Goal: Task Accomplishment & Management: Use online tool/utility

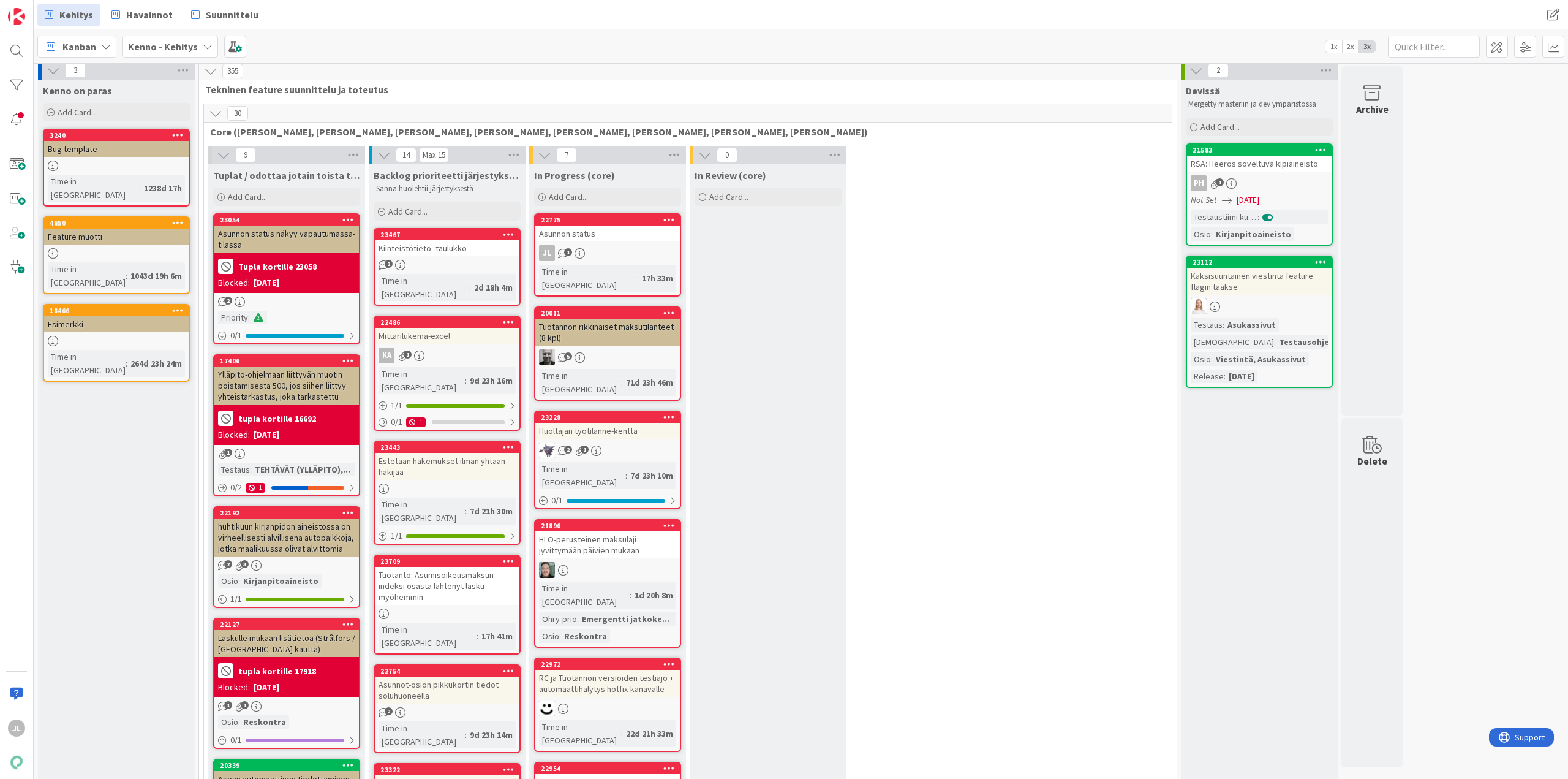
scroll to position [5, 0]
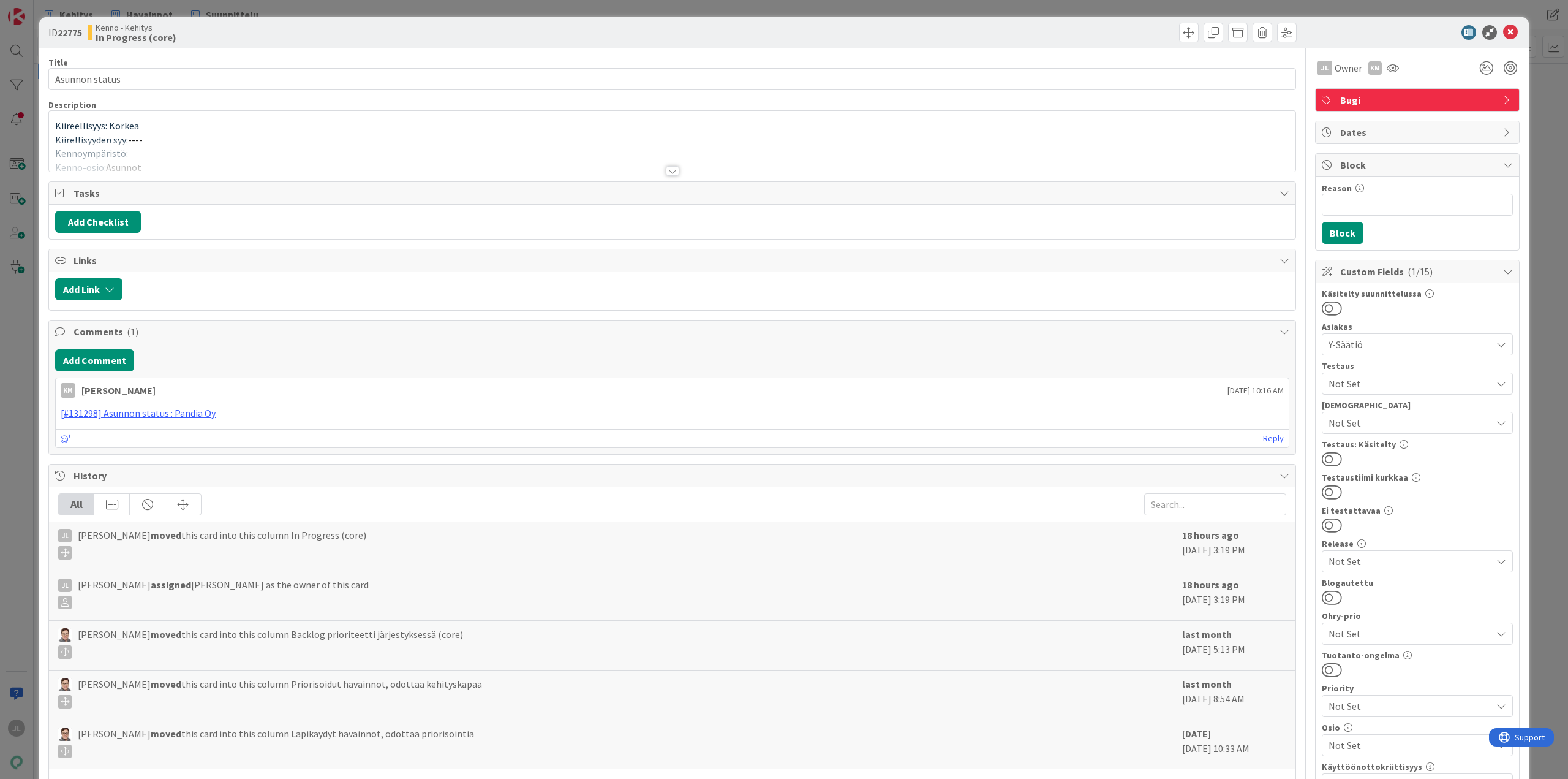
drag, startPoint x: 606, startPoint y: 221, endPoint x: 335, endPoint y: 133, distance: 284.9
click at [335, 133] on div "Kiireellisyys: Korkea Kiirellisyyden syy: ---- Kennoympäristö: Kenno-osio: Asun…" at bounding box center [672, 141] width 1247 height 60
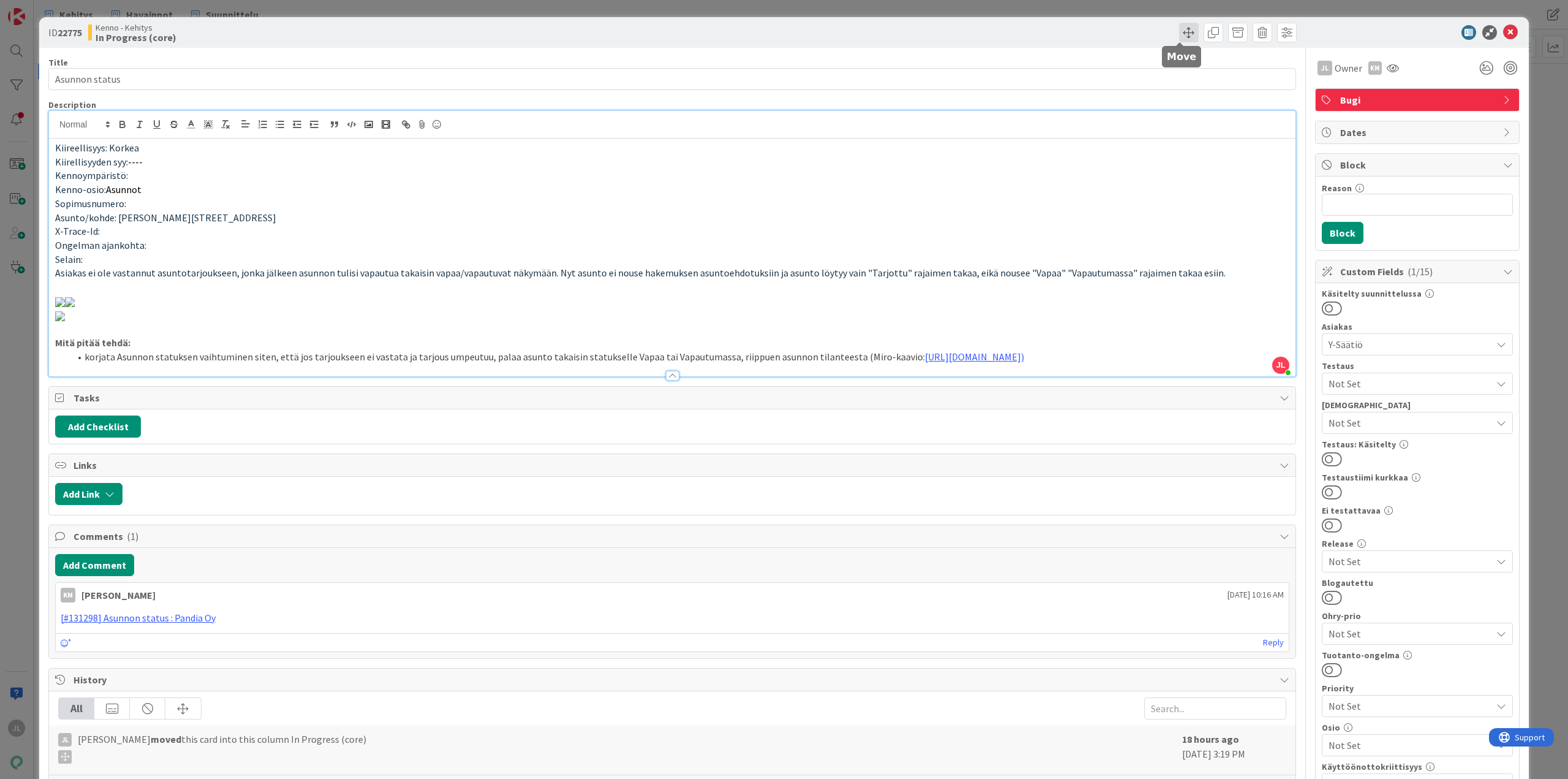
click at [1180, 28] on span at bounding box center [1189, 32] width 20 height 20
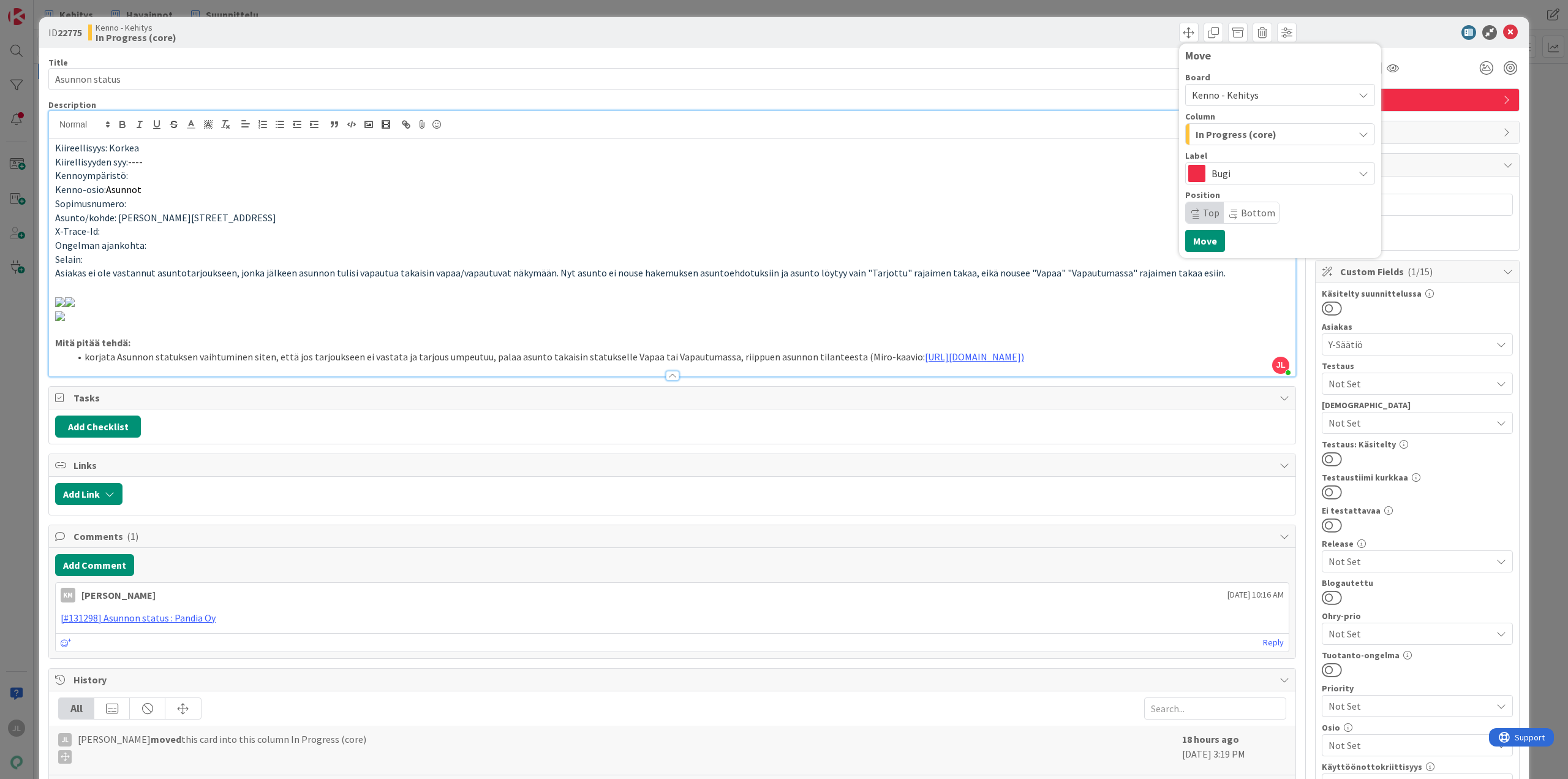
click at [1248, 135] on span "In Progress (core)" at bounding box center [1236, 134] width 81 height 16
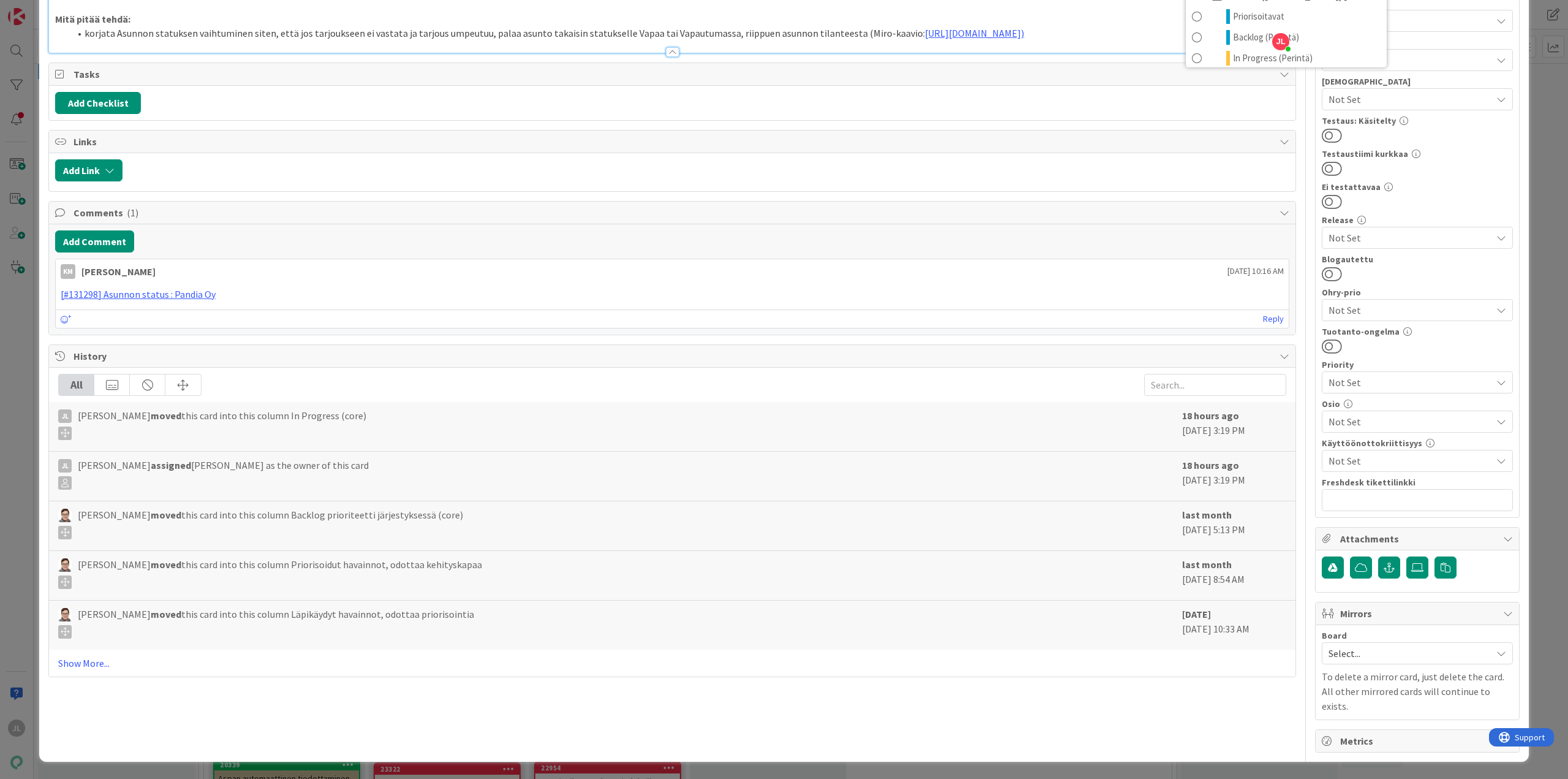
scroll to position [1313, 0]
click at [72, 670] on link "Show More..." at bounding box center [672, 663] width 1228 height 15
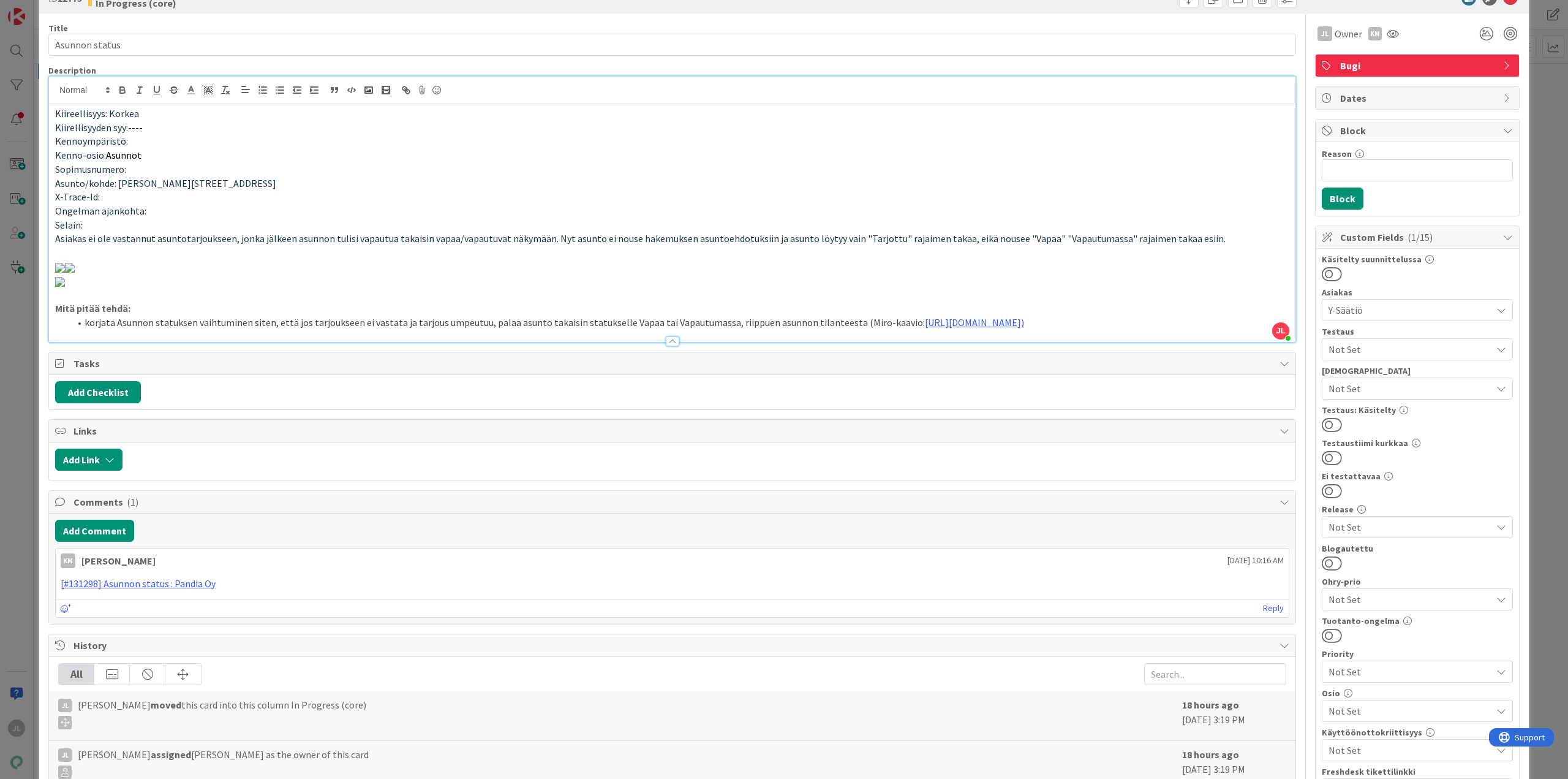
scroll to position [0, 0]
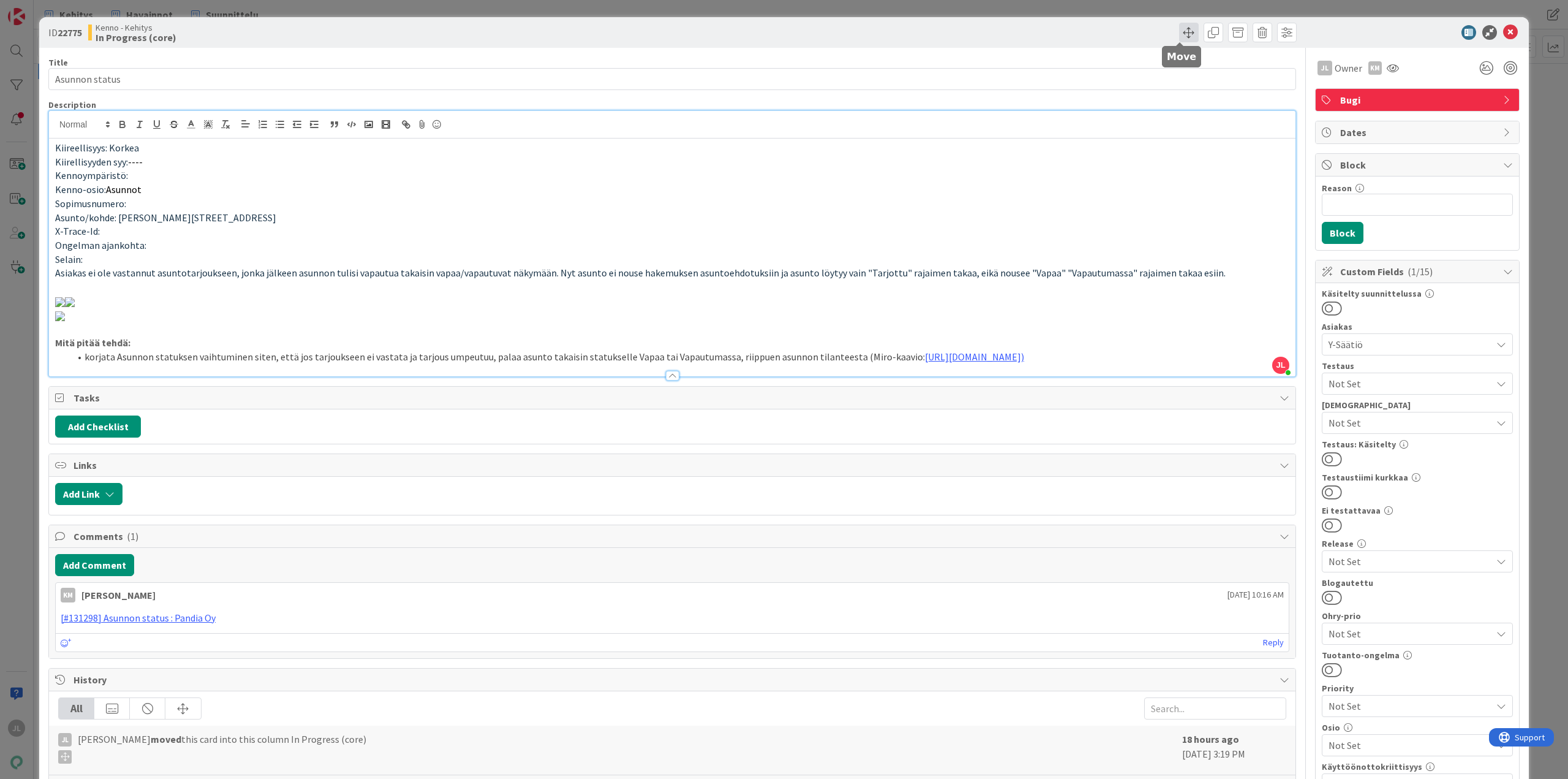
click at [1180, 34] on span at bounding box center [1189, 32] width 20 height 20
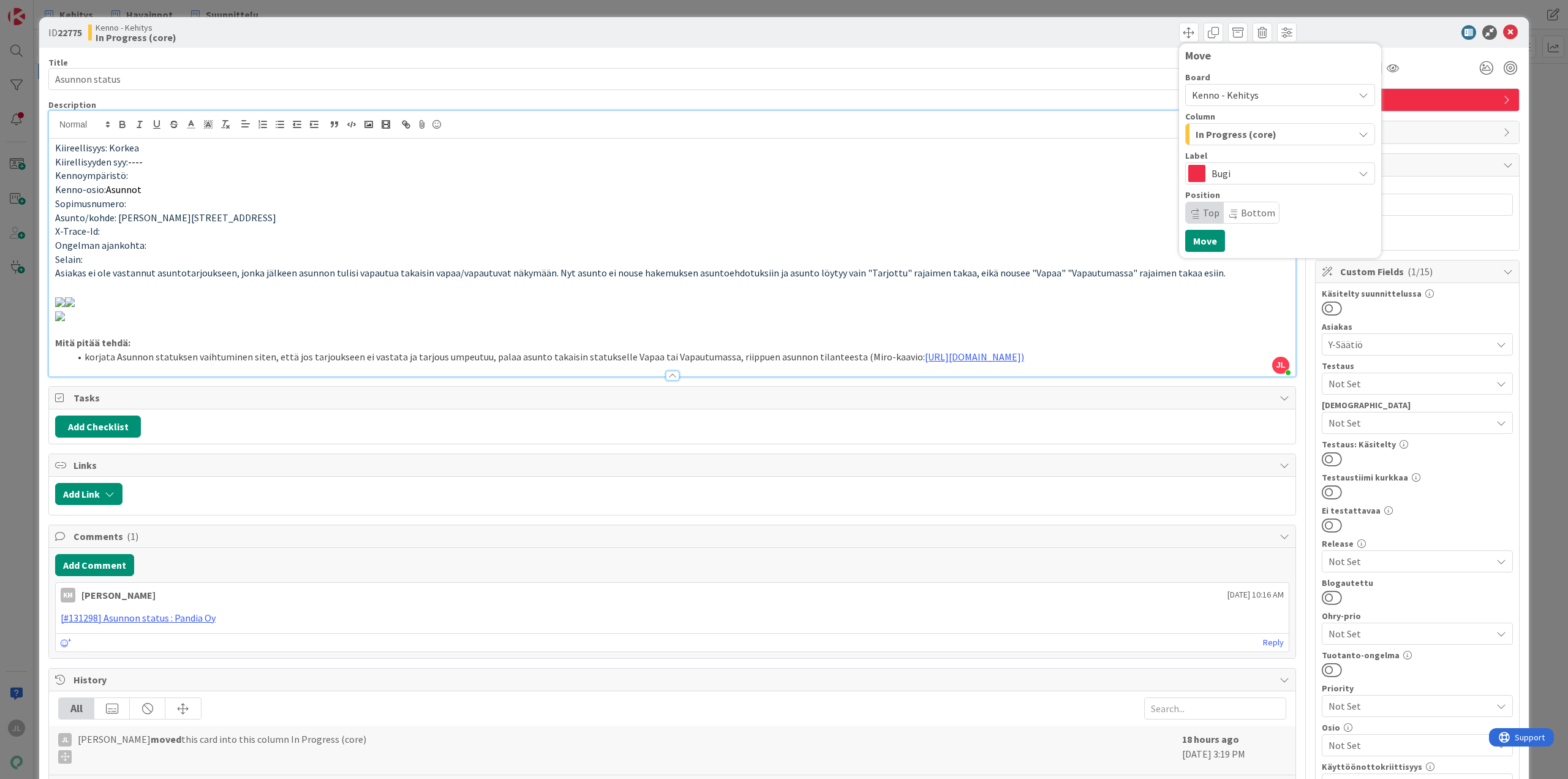
click at [1245, 96] on span "Kenno - Kehitys" at bounding box center [1225, 95] width 67 height 12
click at [1247, 75] on div "Board" at bounding box center [1281, 77] width 190 height 9
click at [1252, 136] on span "In Progress (core)" at bounding box center [1236, 134] width 81 height 16
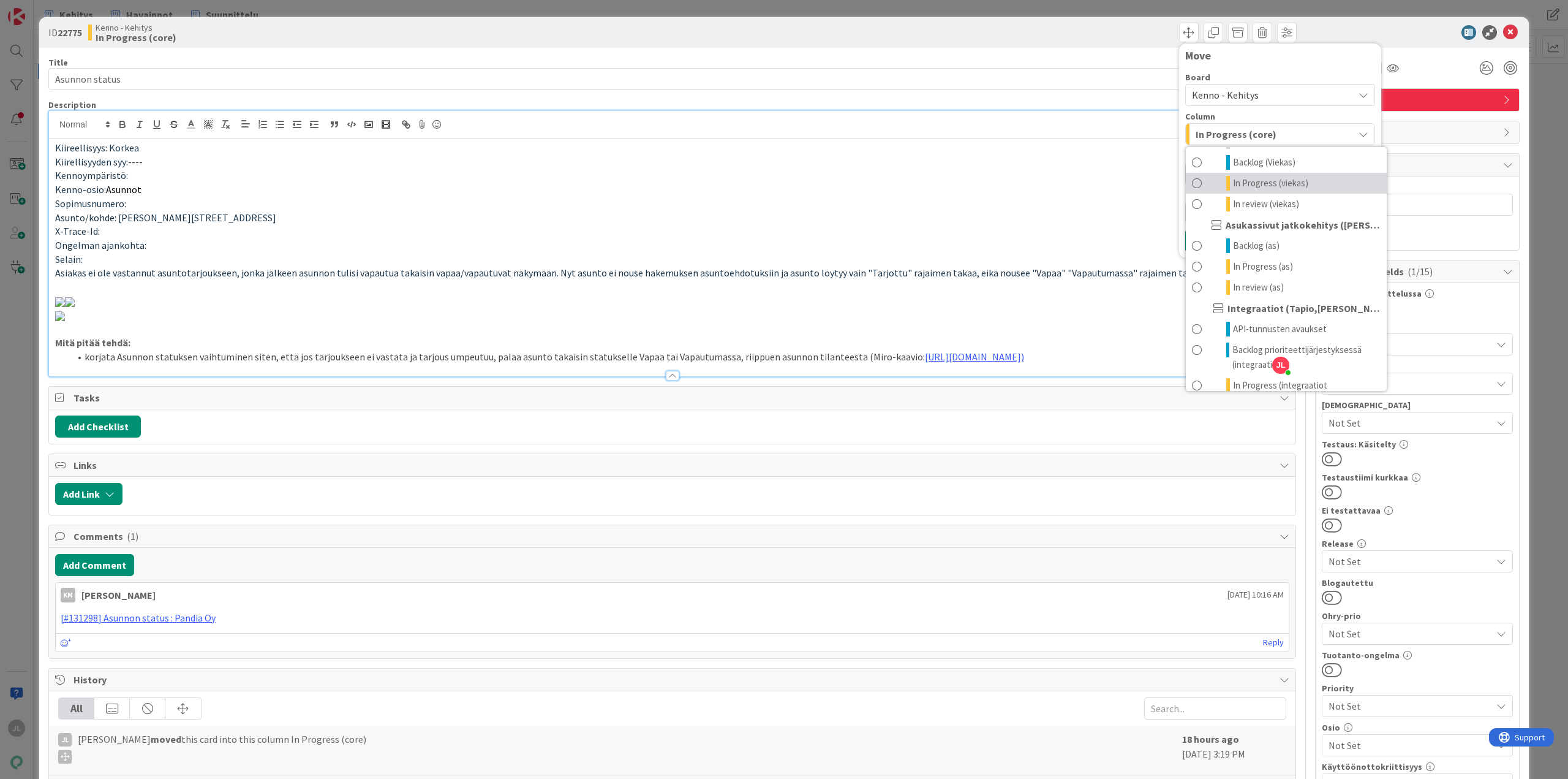
scroll to position [713, 0]
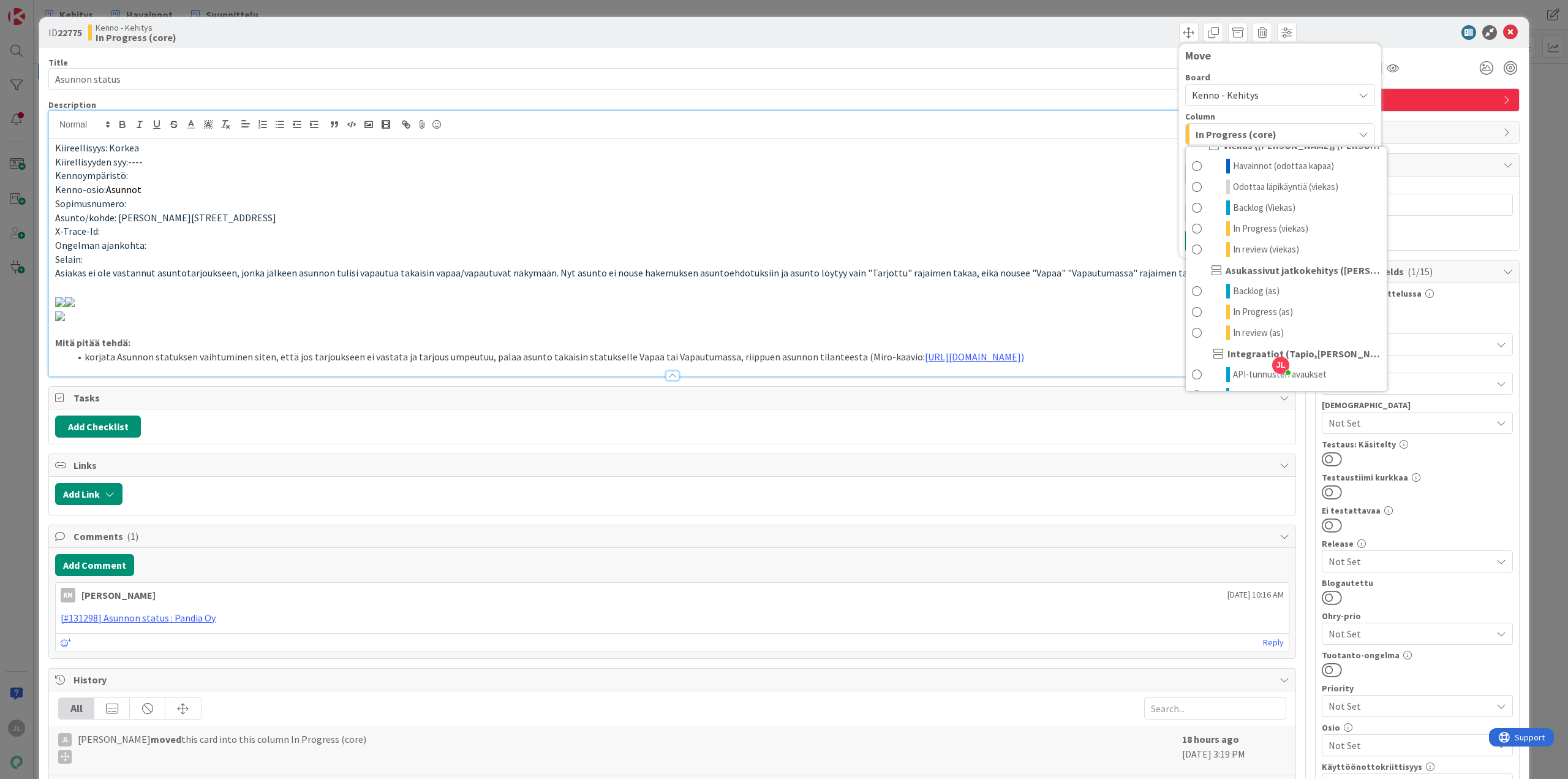
click at [1230, 109] on div "Board Kenno - Kehitys Kenno - Kehitys Kenno - Havainnot Kenno - Roadmap Kenno -…" at bounding box center [1281, 148] width 190 height 151
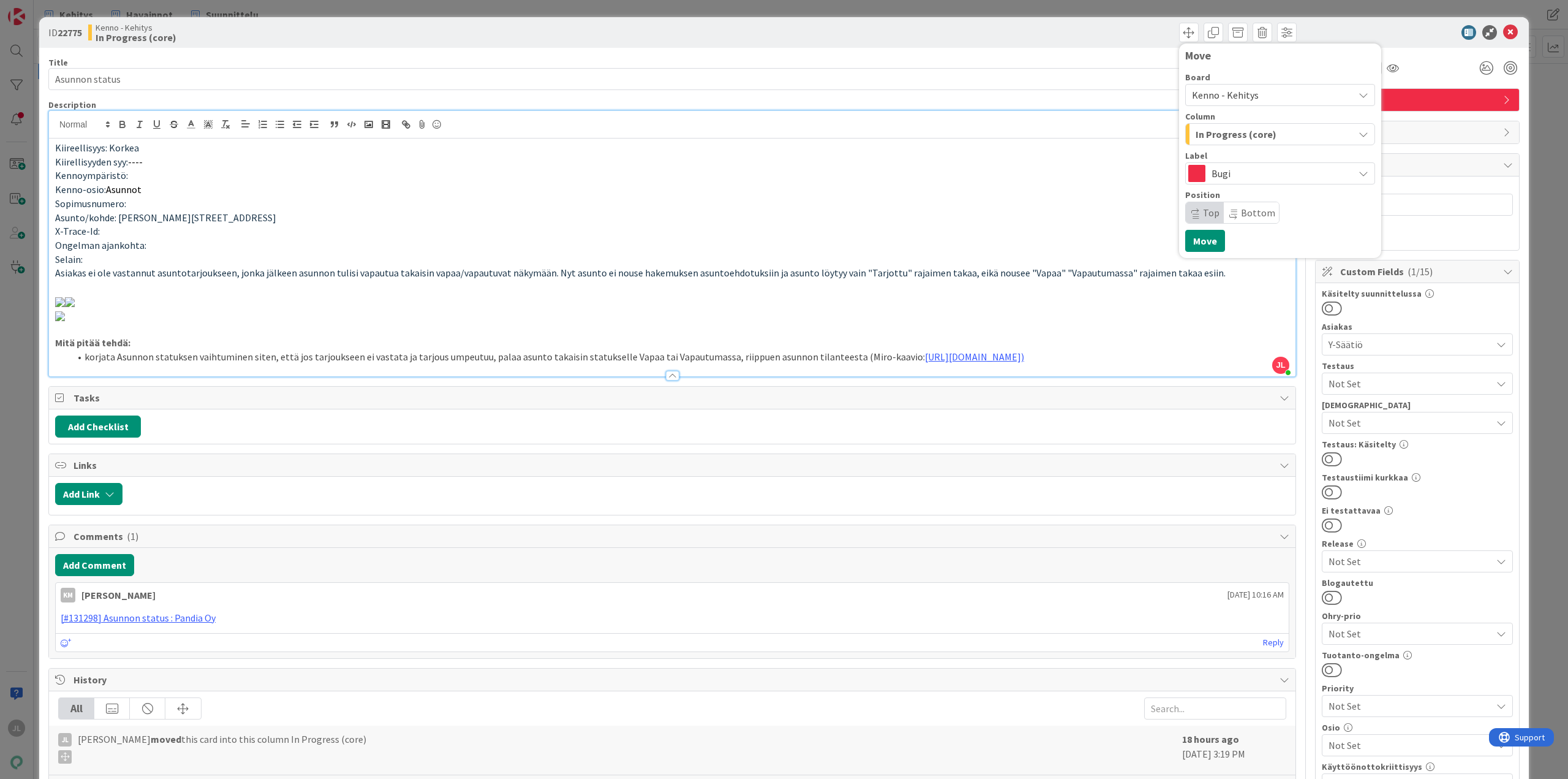
click at [1223, 101] on span "Kenno - Kehitys" at bounding box center [1269, 94] width 156 height 17
click at [1263, 66] on div "Move" at bounding box center [1281, 58] width 190 height 18
click at [1250, 132] on span "In Progress (core)" at bounding box center [1236, 134] width 81 height 16
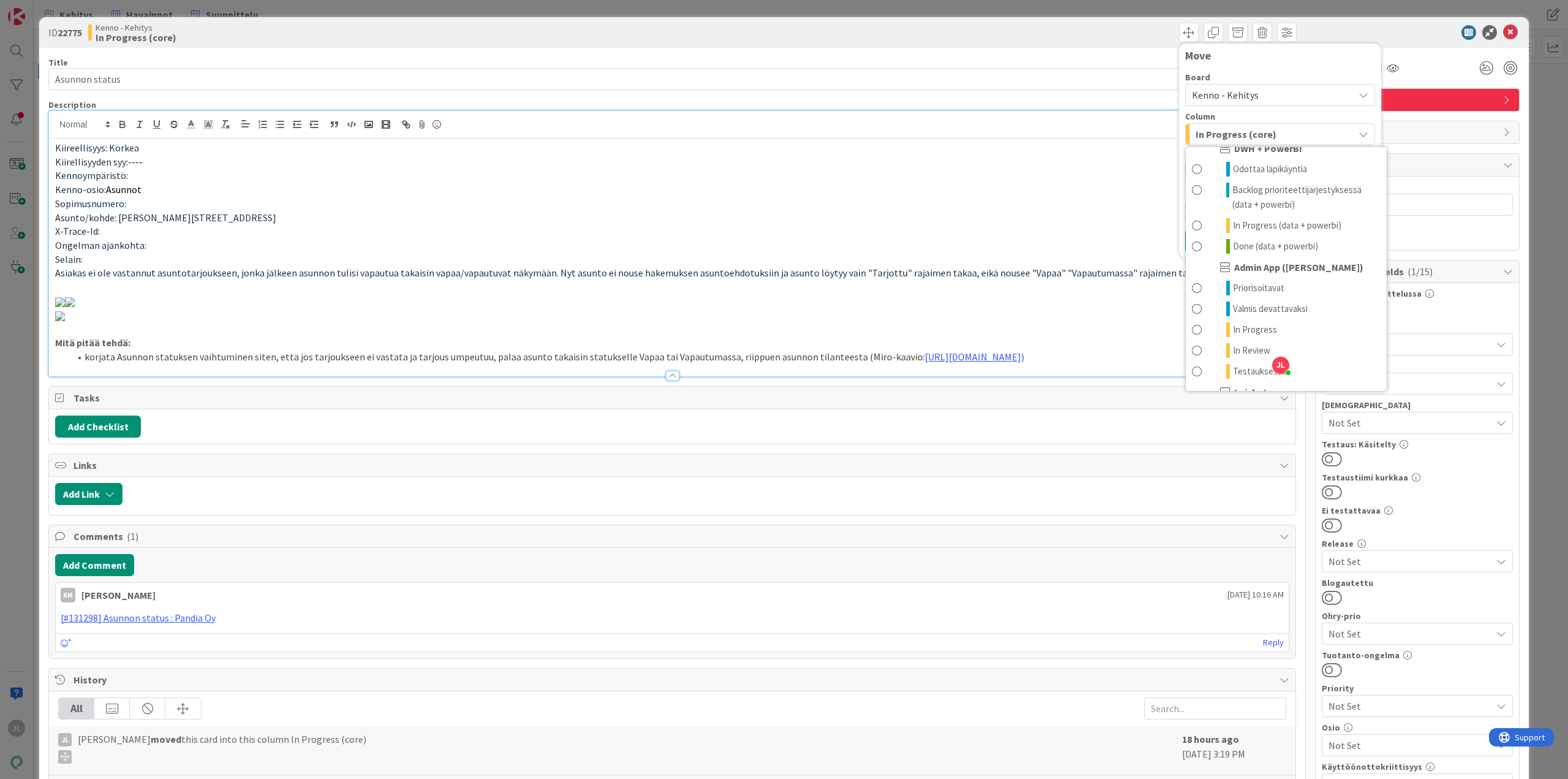
scroll to position [1081, 0]
click at [1079, 52] on div "Title 14 / 128 Asunnon status Description JL Jyri Laine joined 5 m ago Kiireell…" at bounding box center [672, 693] width 1248 height 1292
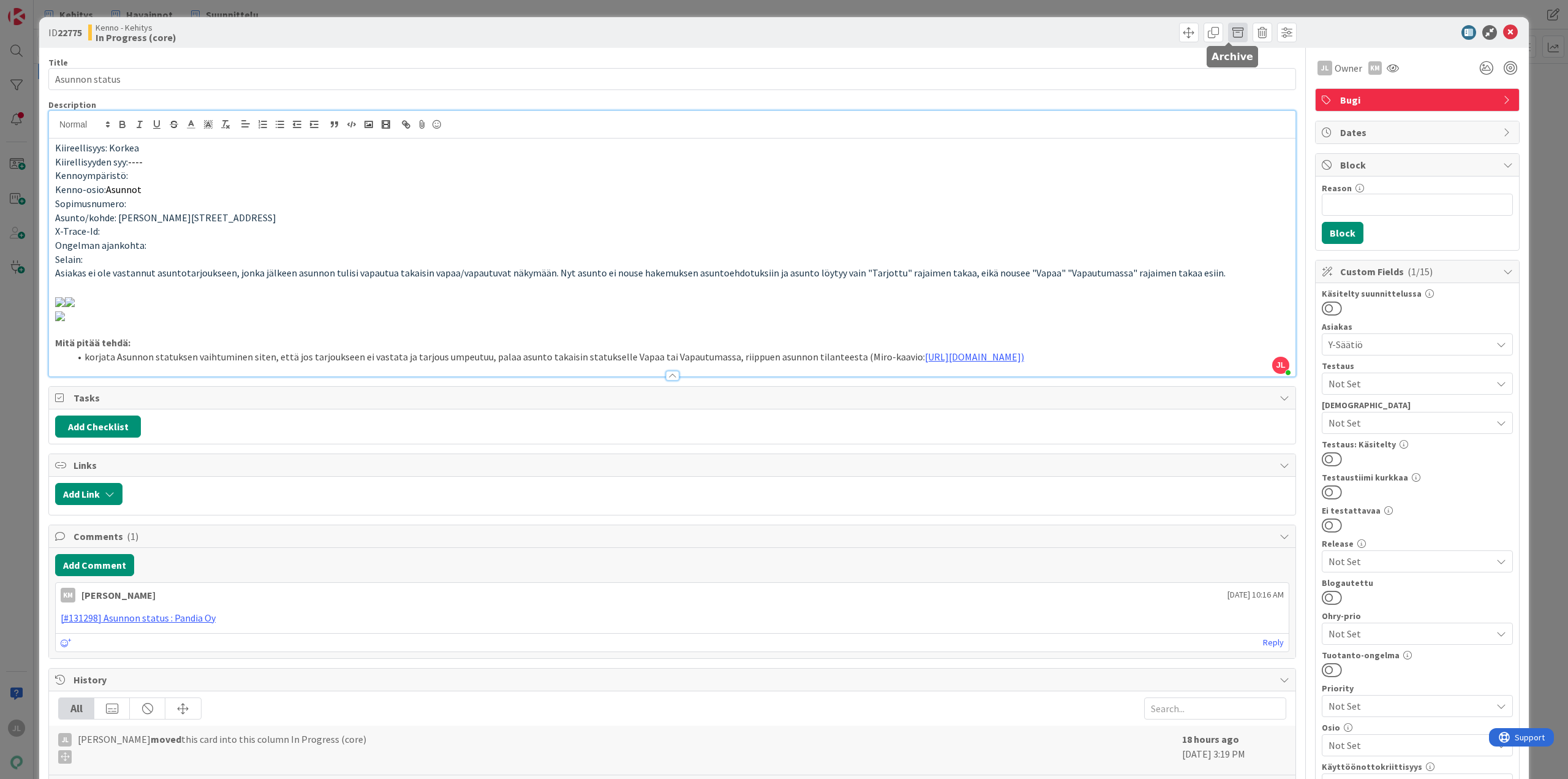
click at [1232, 37] on span at bounding box center [1238, 32] width 20 height 20
click at [1309, 86] on button "Cancel" at bounding box center [1312, 90] width 47 height 22
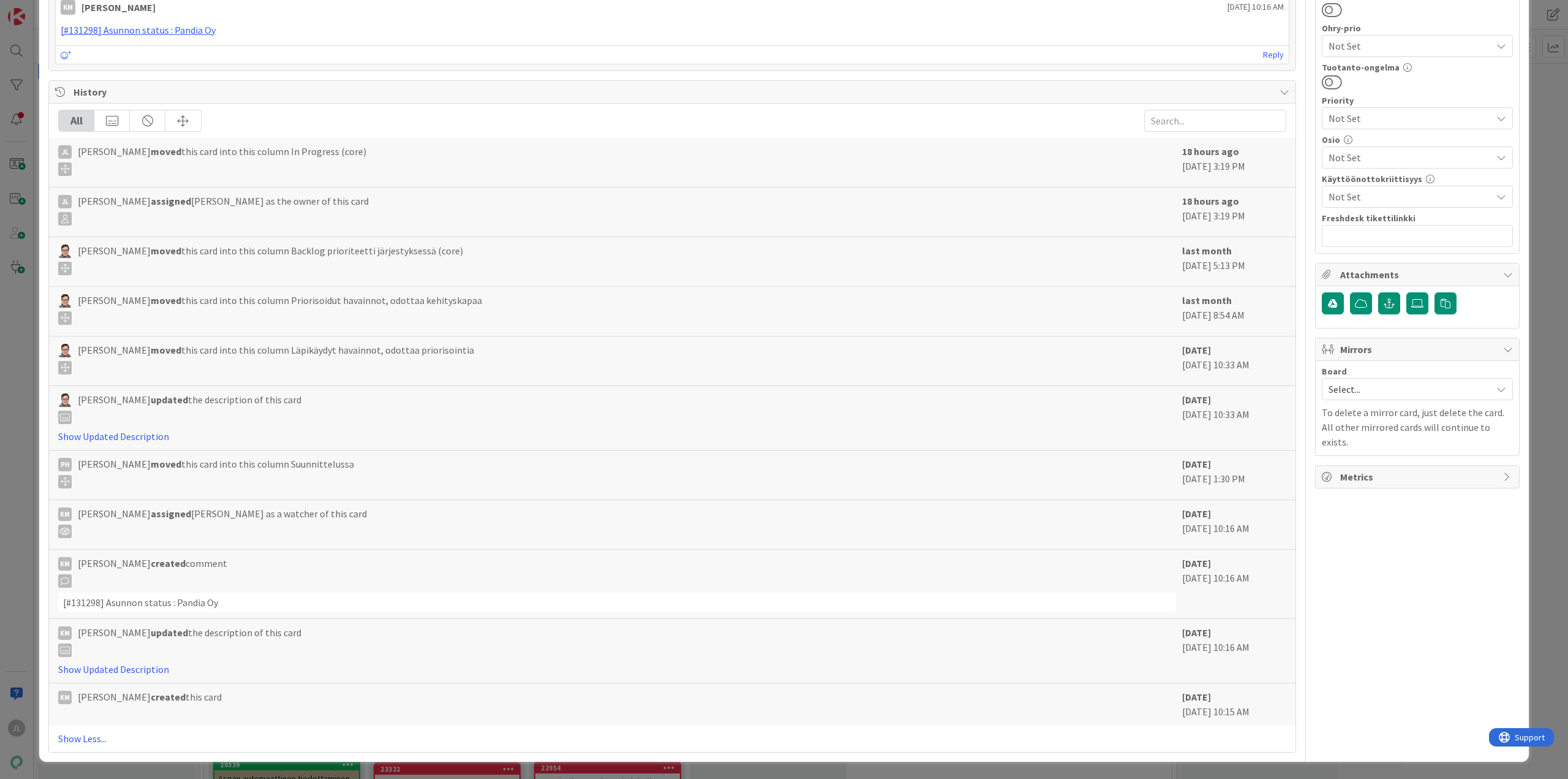
scroll to position [1286, 0]
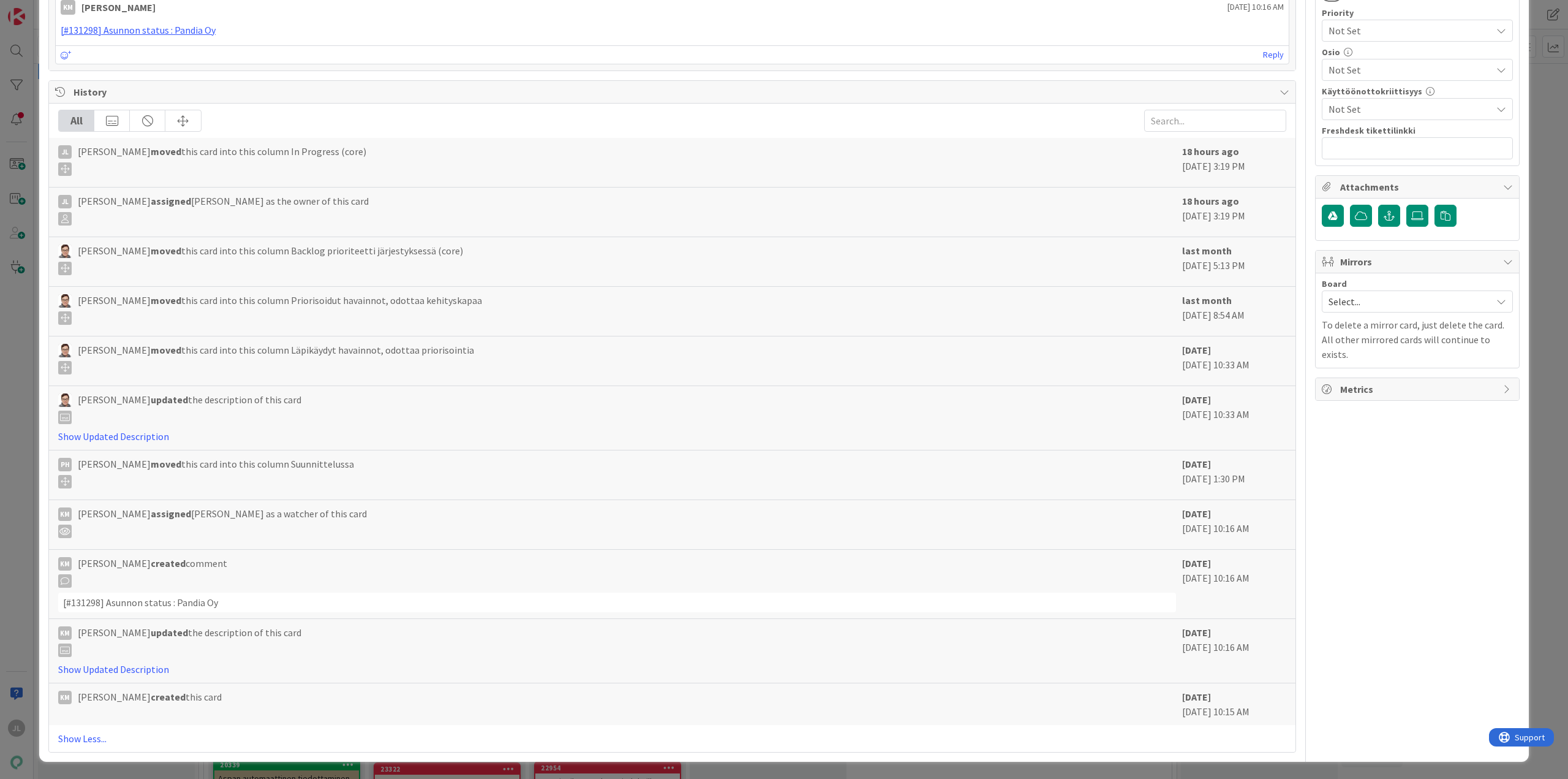
drag, startPoint x: 605, startPoint y: 312, endPoint x: 244, endPoint y: 310, distance: 361.0
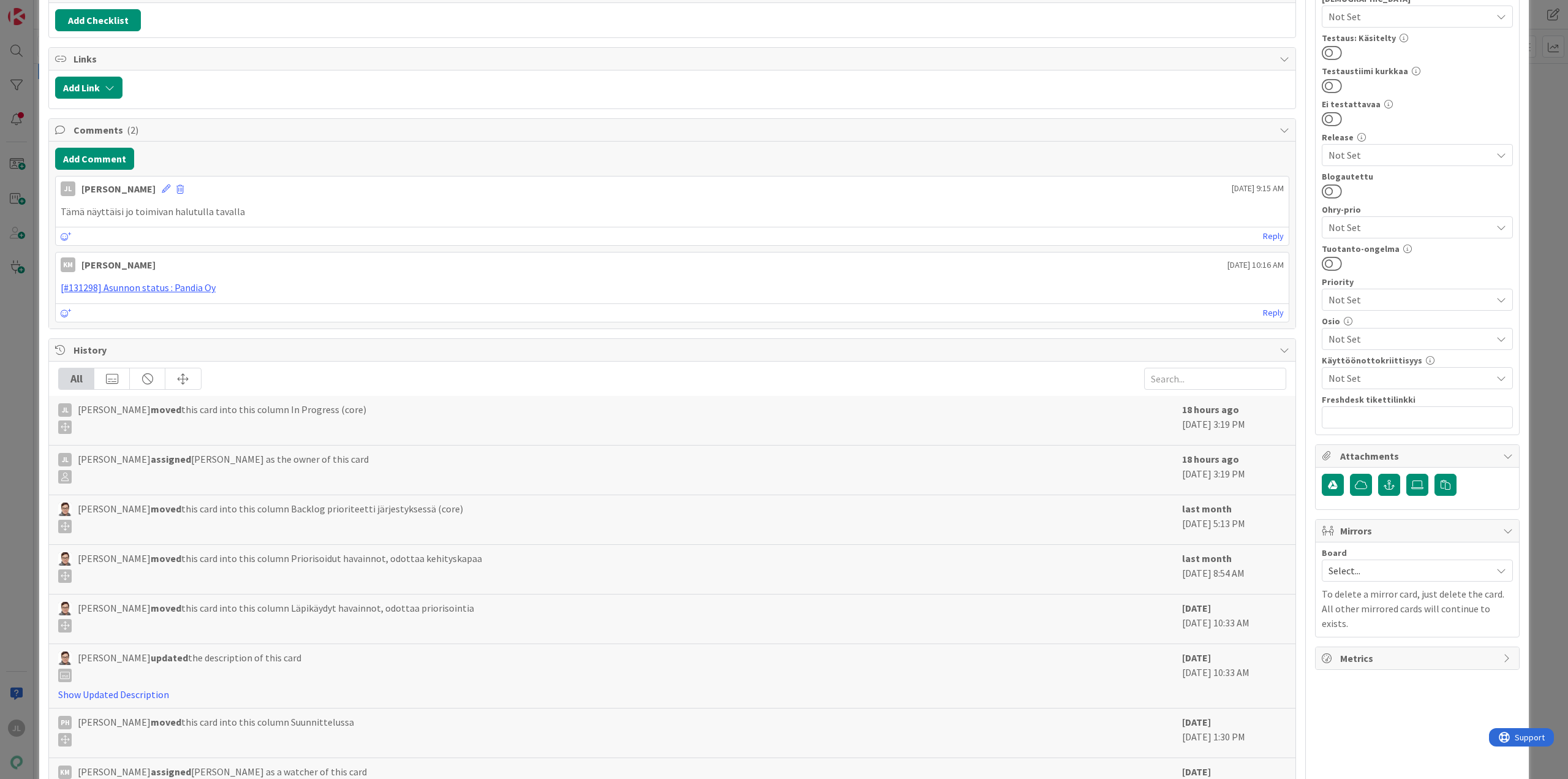
scroll to position [0, 0]
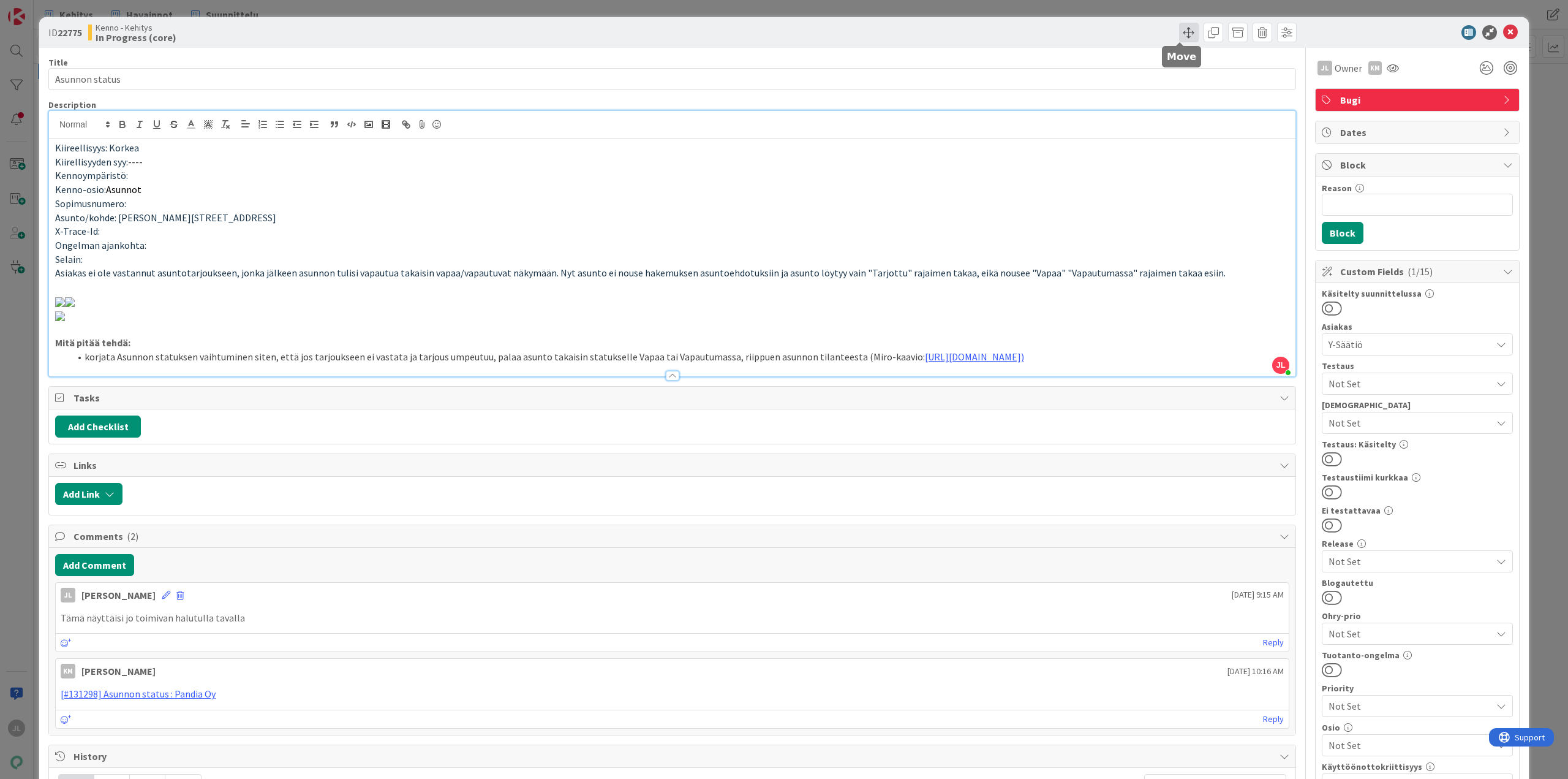
click at [1180, 34] on span at bounding box center [1189, 32] width 20 height 20
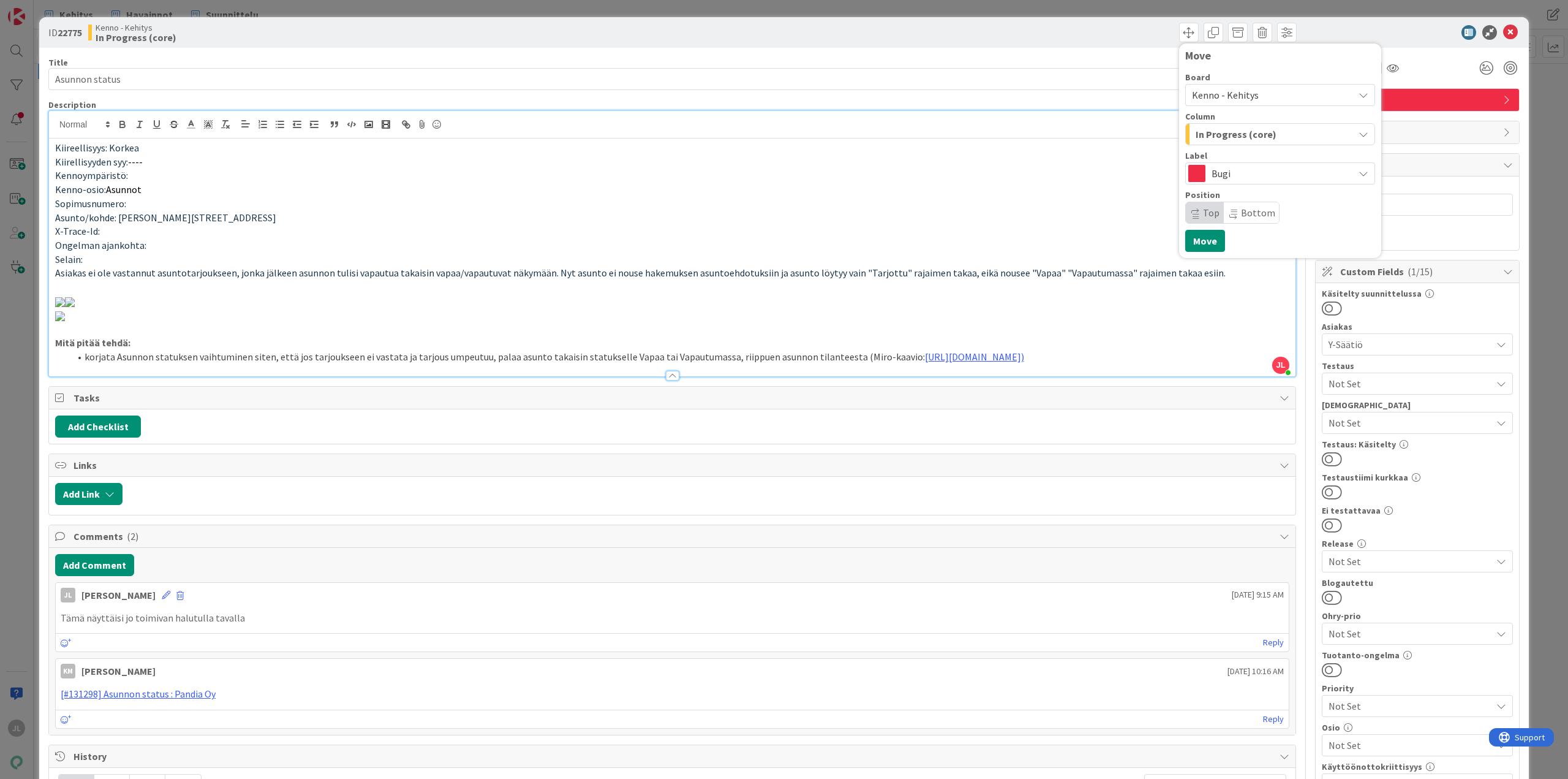
click at [1109, 46] on div "ID 22775 Kenno - Kehitys In Progress (core) Move Board Kenno - Kehitys Column I…" at bounding box center [784, 32] width 1490 height 31
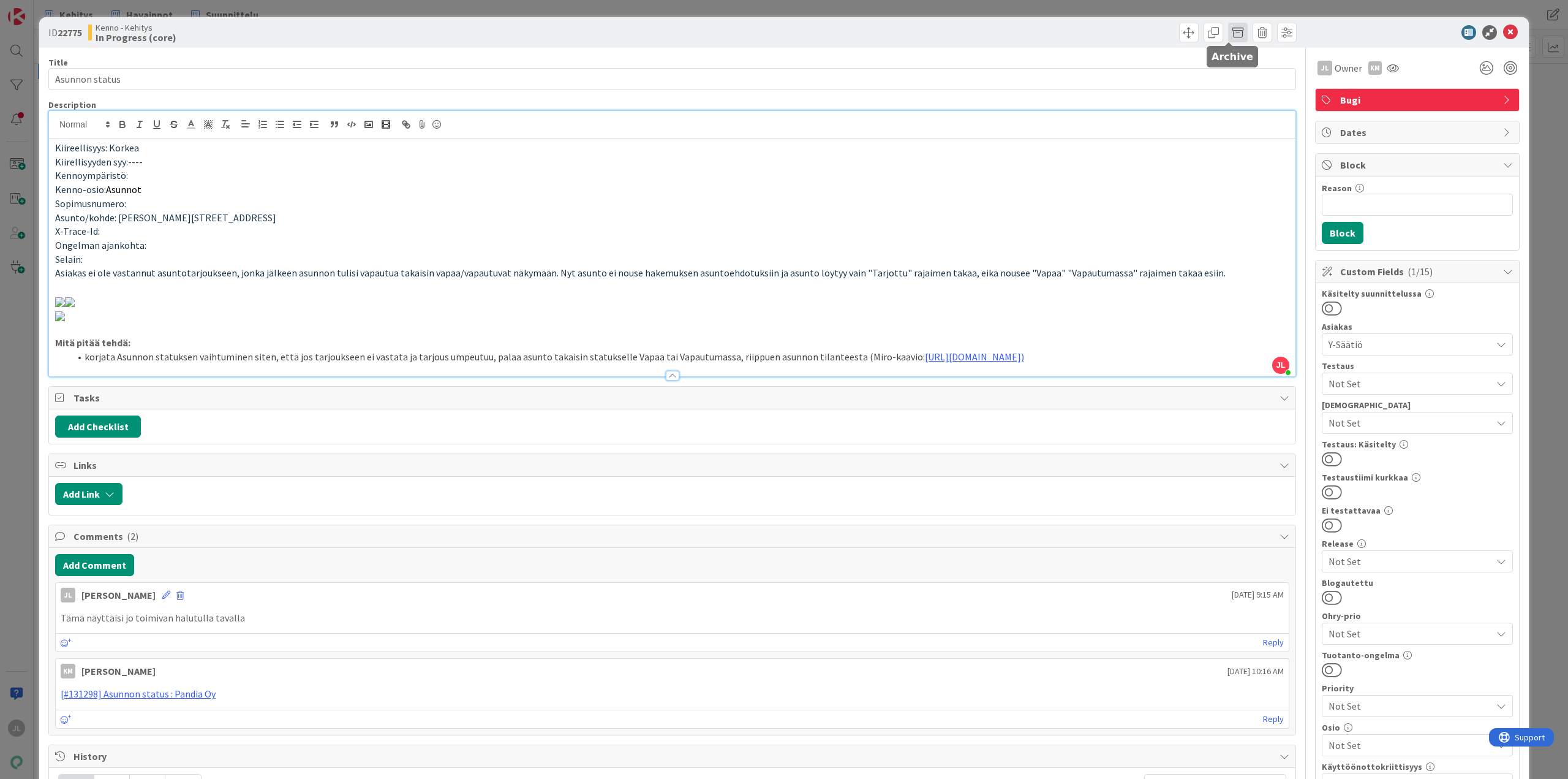
click at [1228, 33] on span at bounding box center [1238, 32] width 20 height 20
click at [1248, 91] on button "Archive" at bounding box center [1258, 90] width 48 height 22
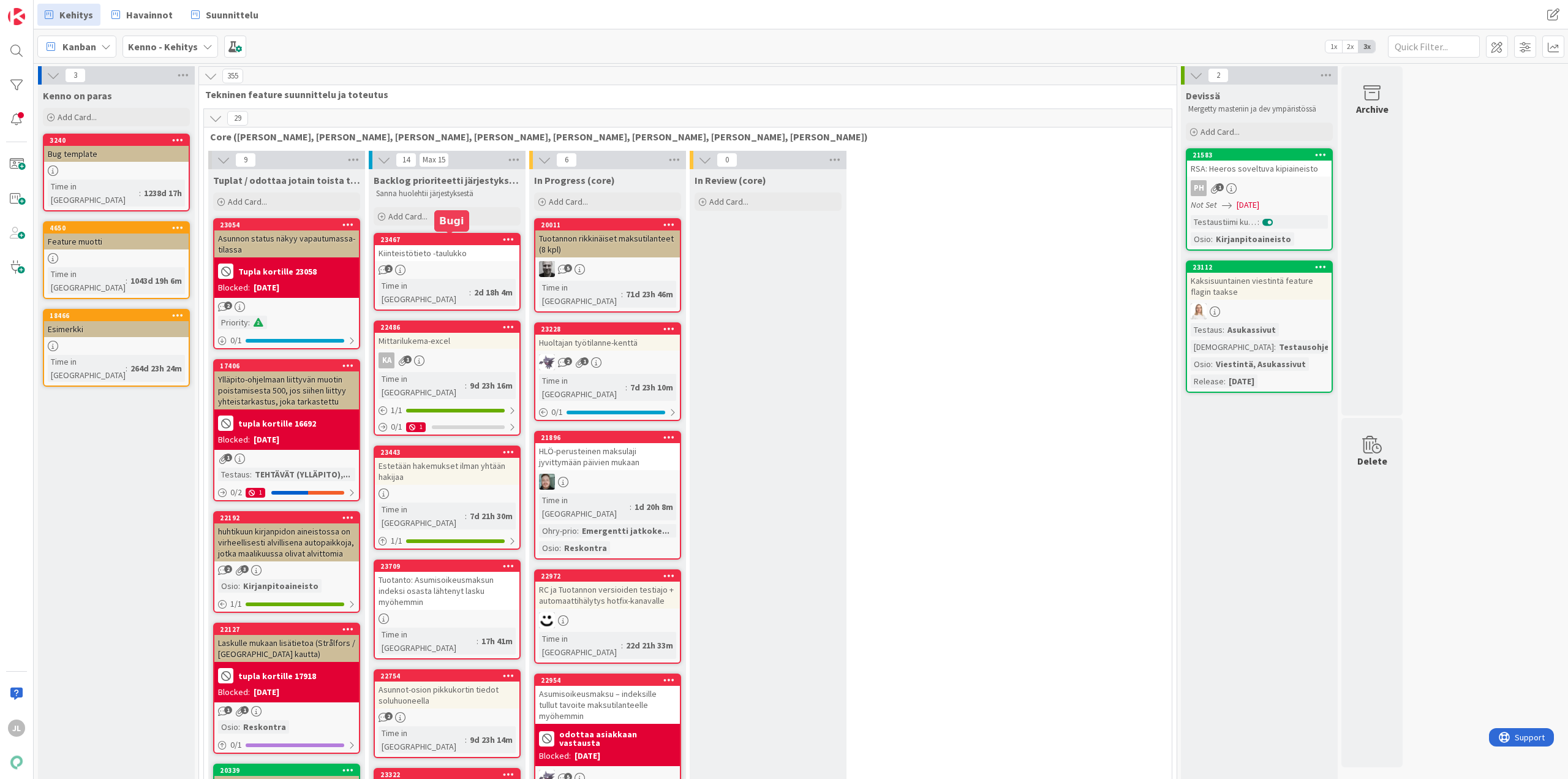
click at [431, 242] on div "23467" at bounding box center [450, 239] width 139 height 9
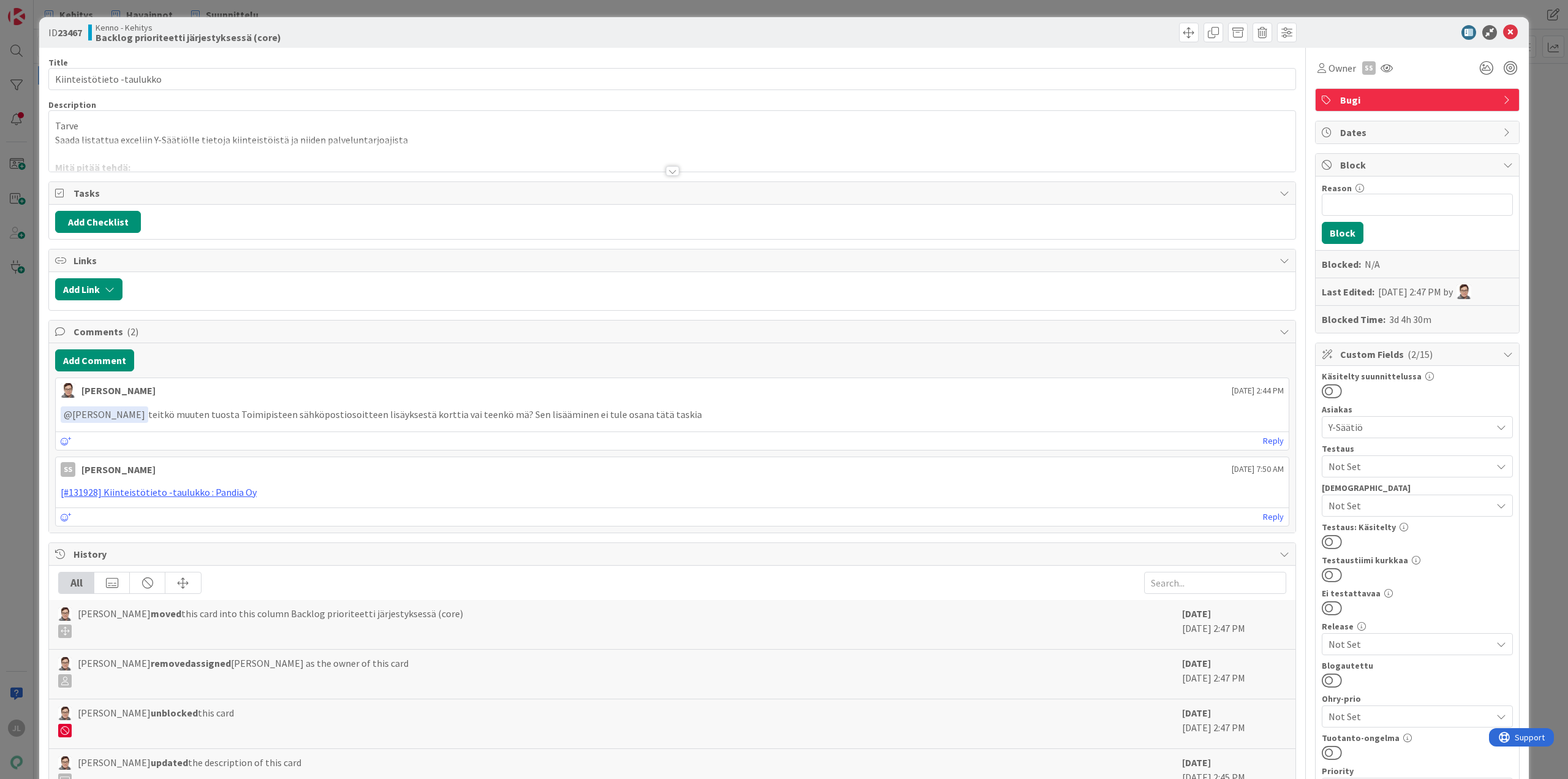
click at [342, 149] on div at bounding box center [672, 156] width 1247 height 31
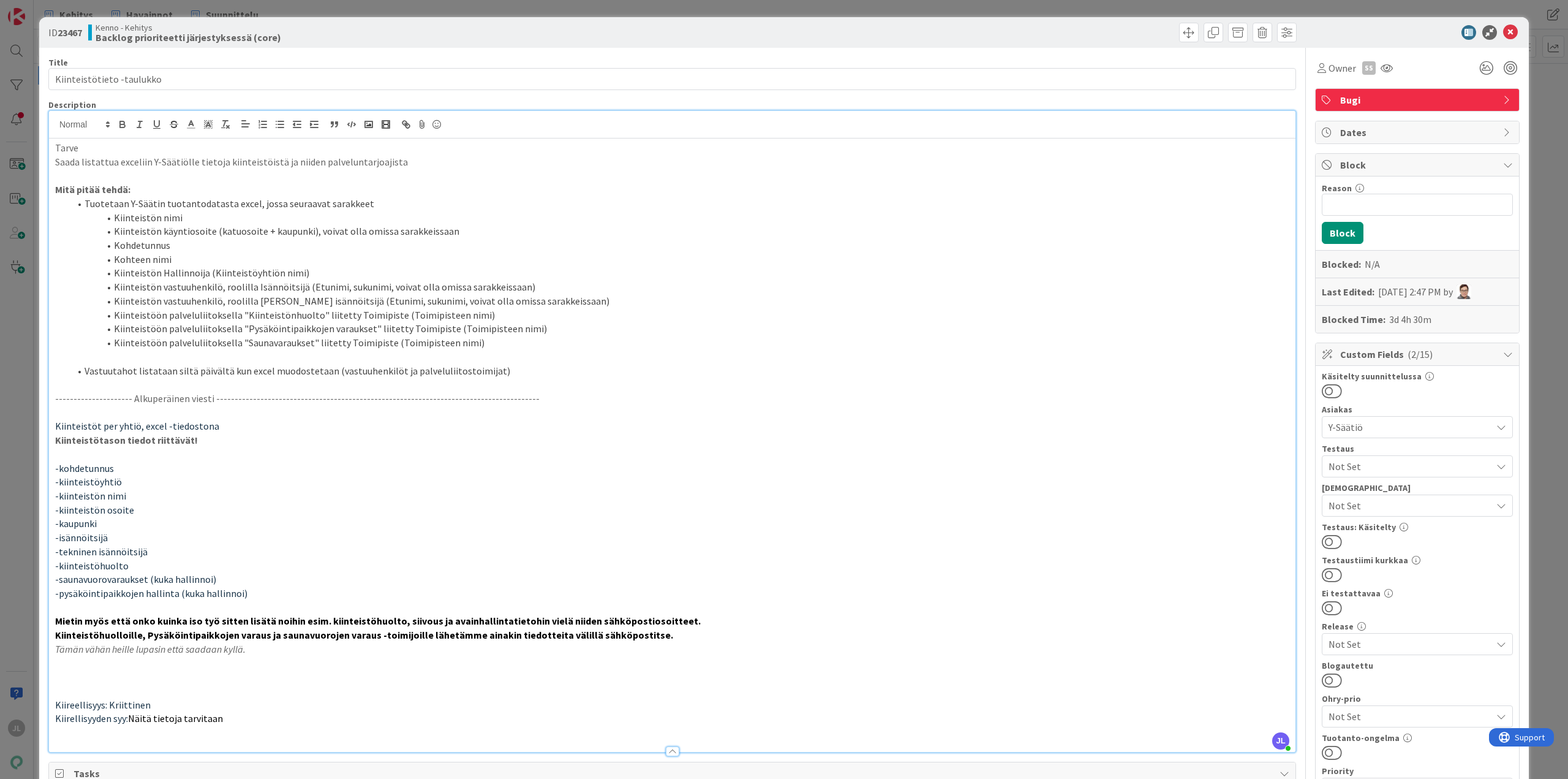
click at [26, 279] on div "ID 23467 Kenno - Kehitys Backlog prioriteetti järjestyksessä (core) Title 25 / …" at bounding box center [784, 389] width 1568 height 779
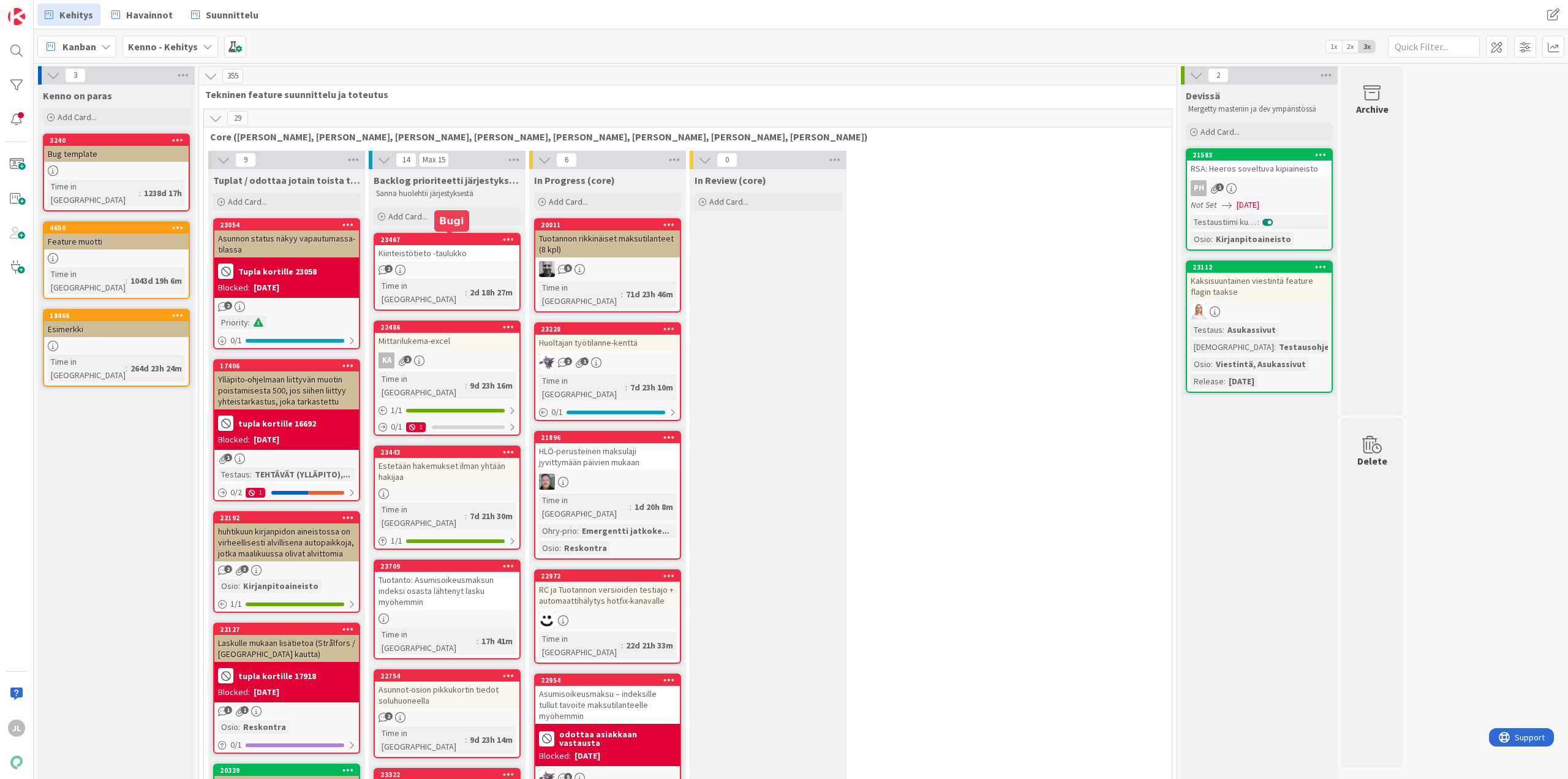
click at [435, 242] on div "23467" at bounding box center [450, 239] width 139 height 9
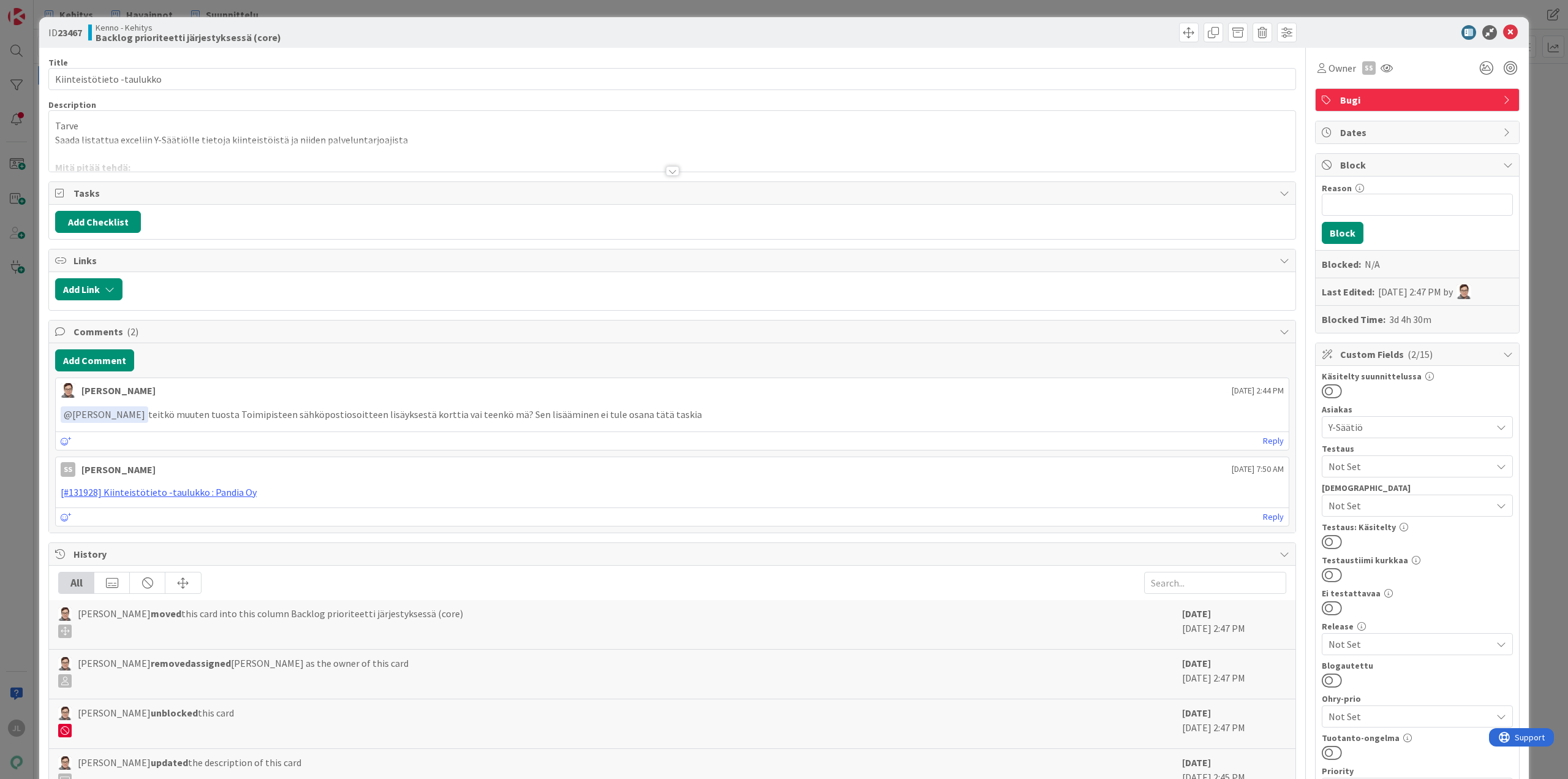
click at [382, 136] on p "Saada listattua exceliin Y-Säätiölle tietoja kiinteistöistä ja niiden palvelunt…" at bounding box center [672, 140] width 1235 height 14
